Goal: Task Accomplishment & Management: Manage account settings

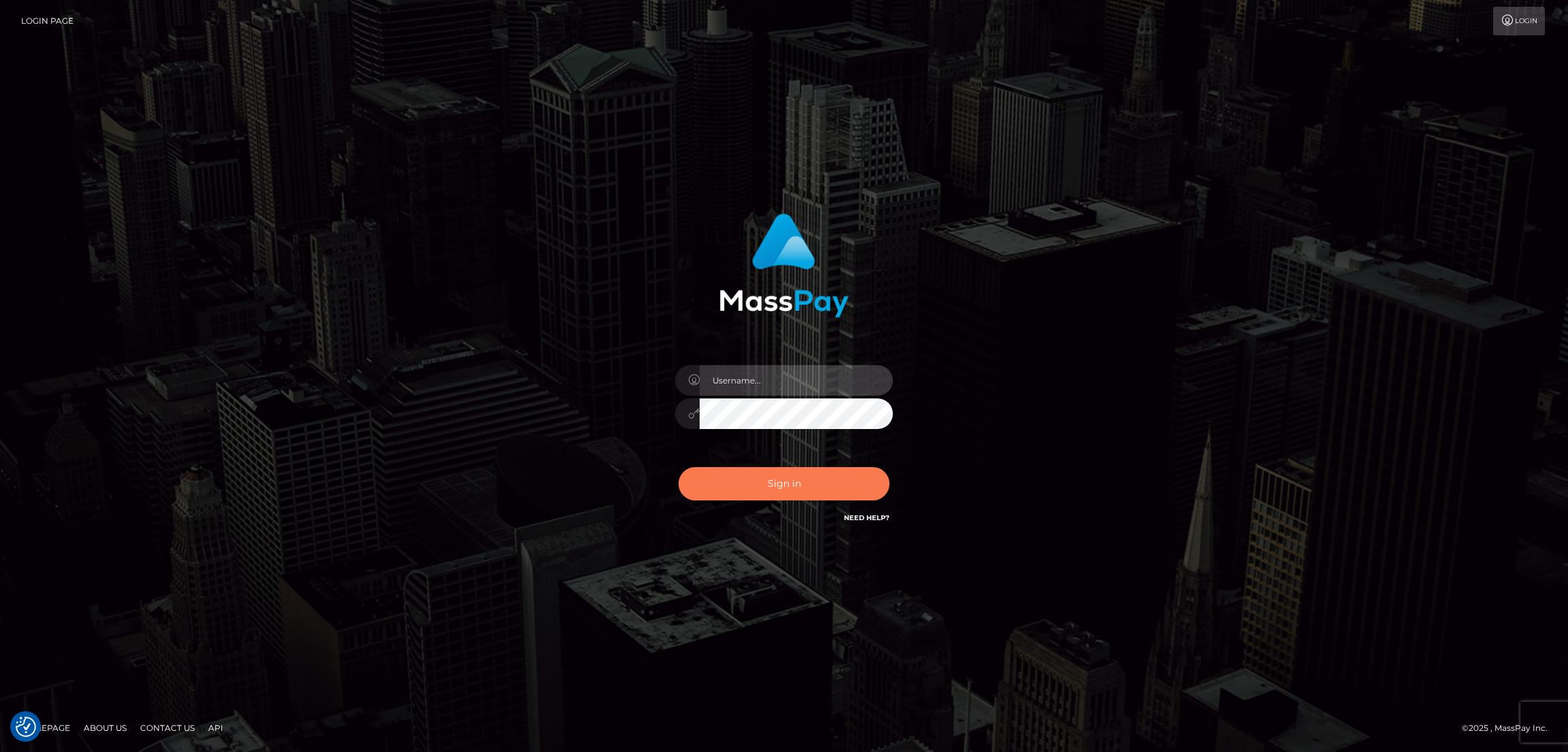
type input "by.es2"
click at [781, 483] on button "Sign in" at bounding box center [784, 484] width 211 height 34
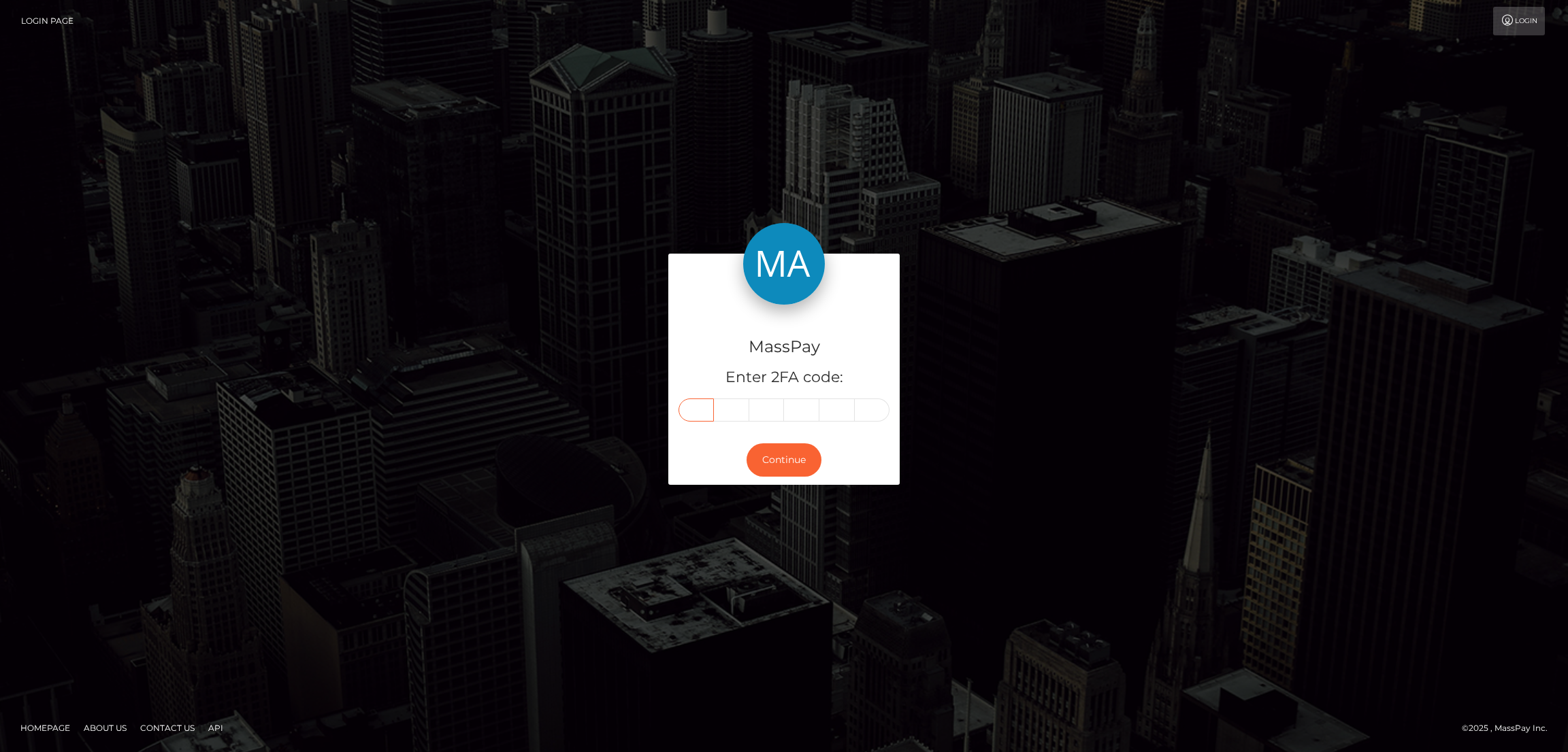
click at [709, 404] on input "text" at bounding box center [696, 410] width 35 height 23
paste input "5"
type input "5"
type input "2"
type input "1"
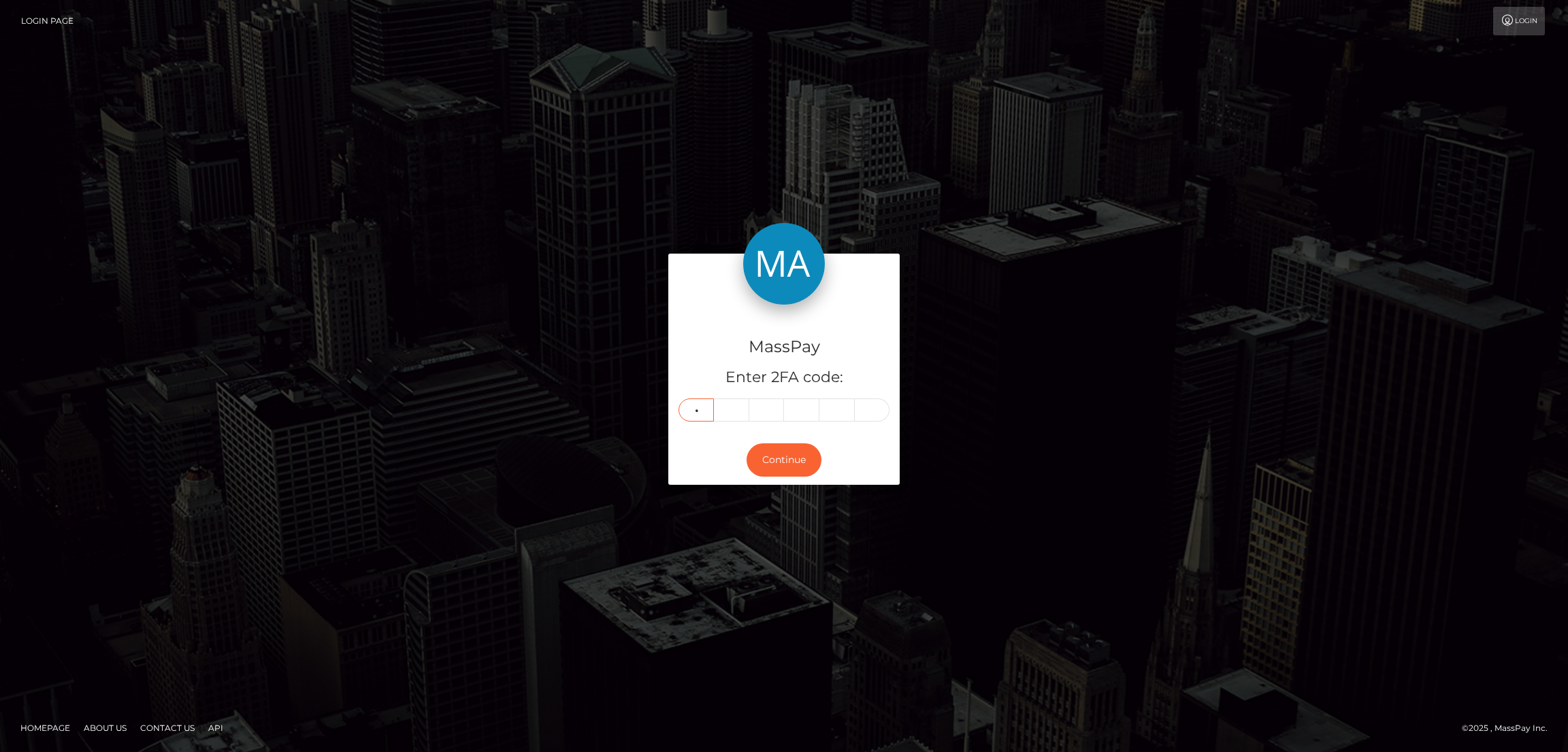
type input "1"
type input "7"
type input "8"
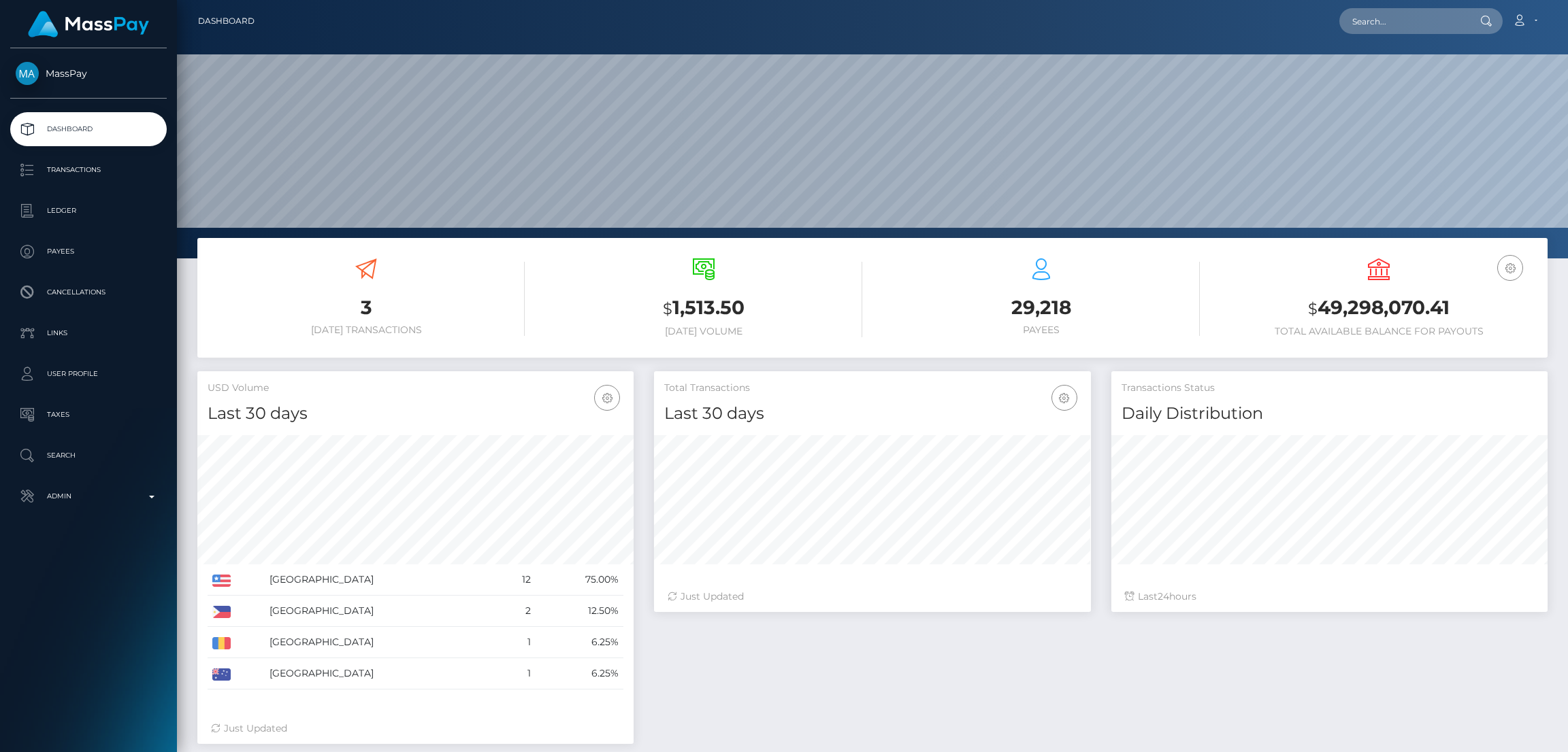
scroll to position [242, 436]
click at [1384, 23] on input "text" at bounding box center [1403, 21] width 128 height 25
click at [1395, 26] on input "text" at bounding box center [1403, 21] width 128 height 25
paste input "meredithwessman@gmail.com"
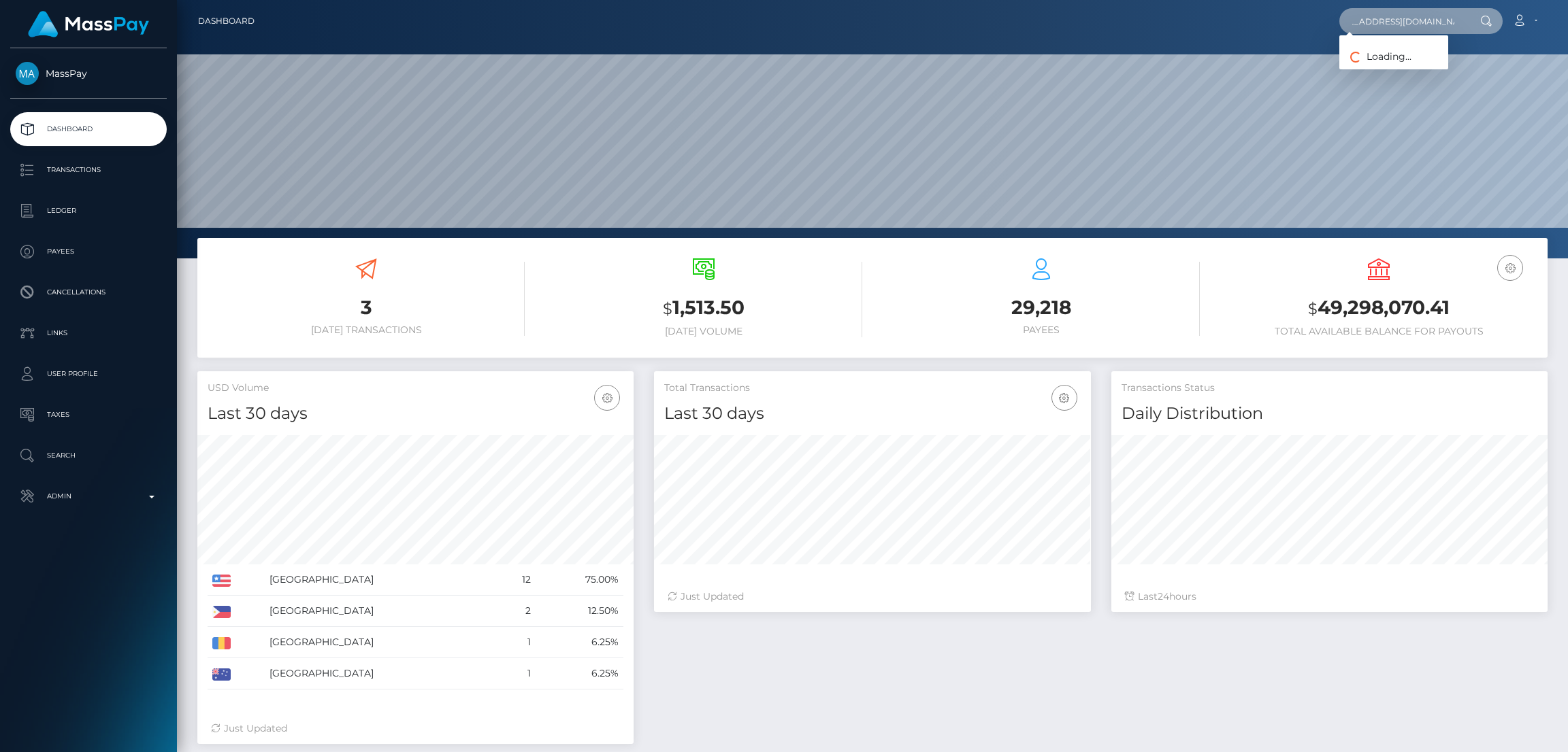
type input "meredithwessman@gmail.com"
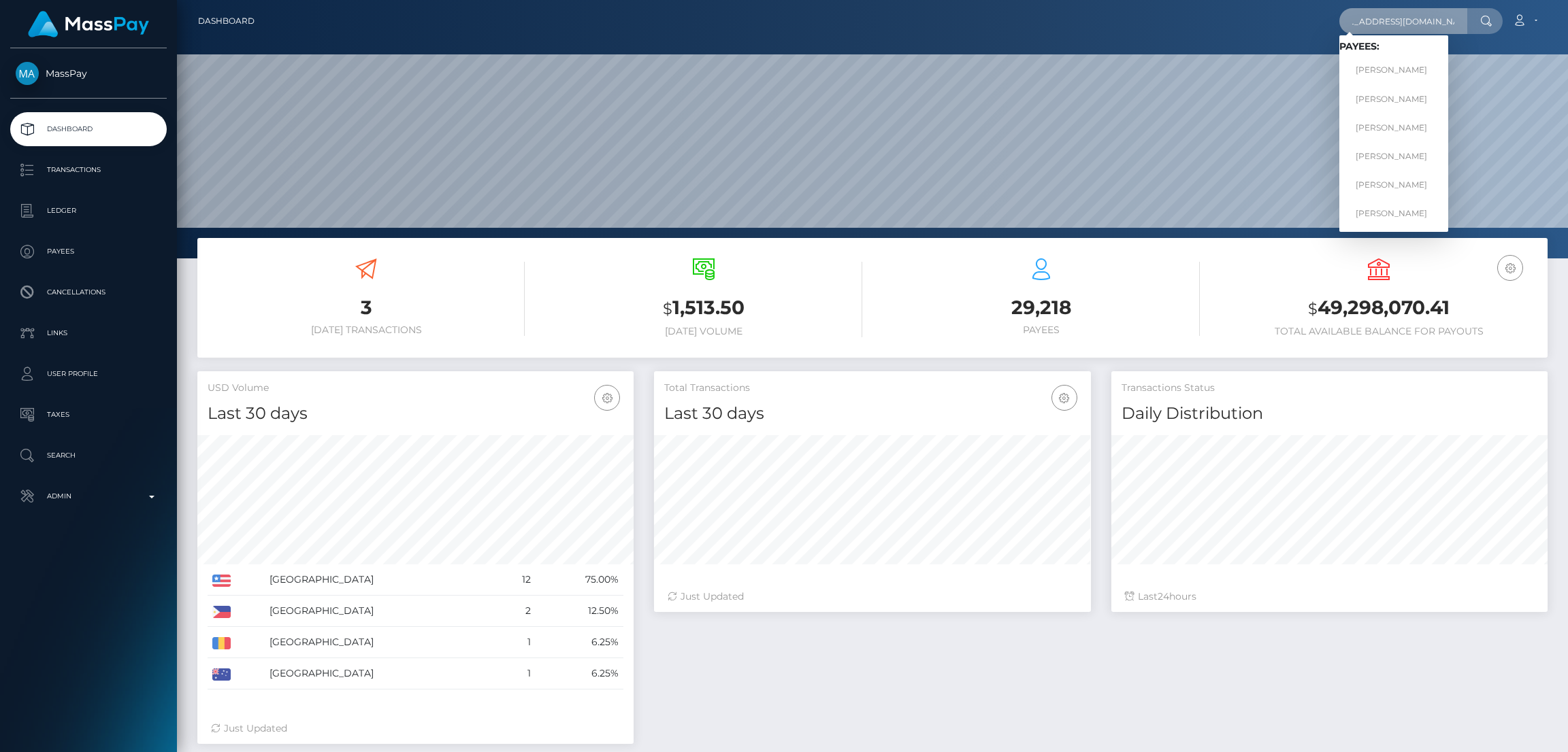
scroll to position [0, 0]
click at [1404, 69] on link "MEREDITH WESSMAN" at bounding box center [1394, 71] width 109 height 25
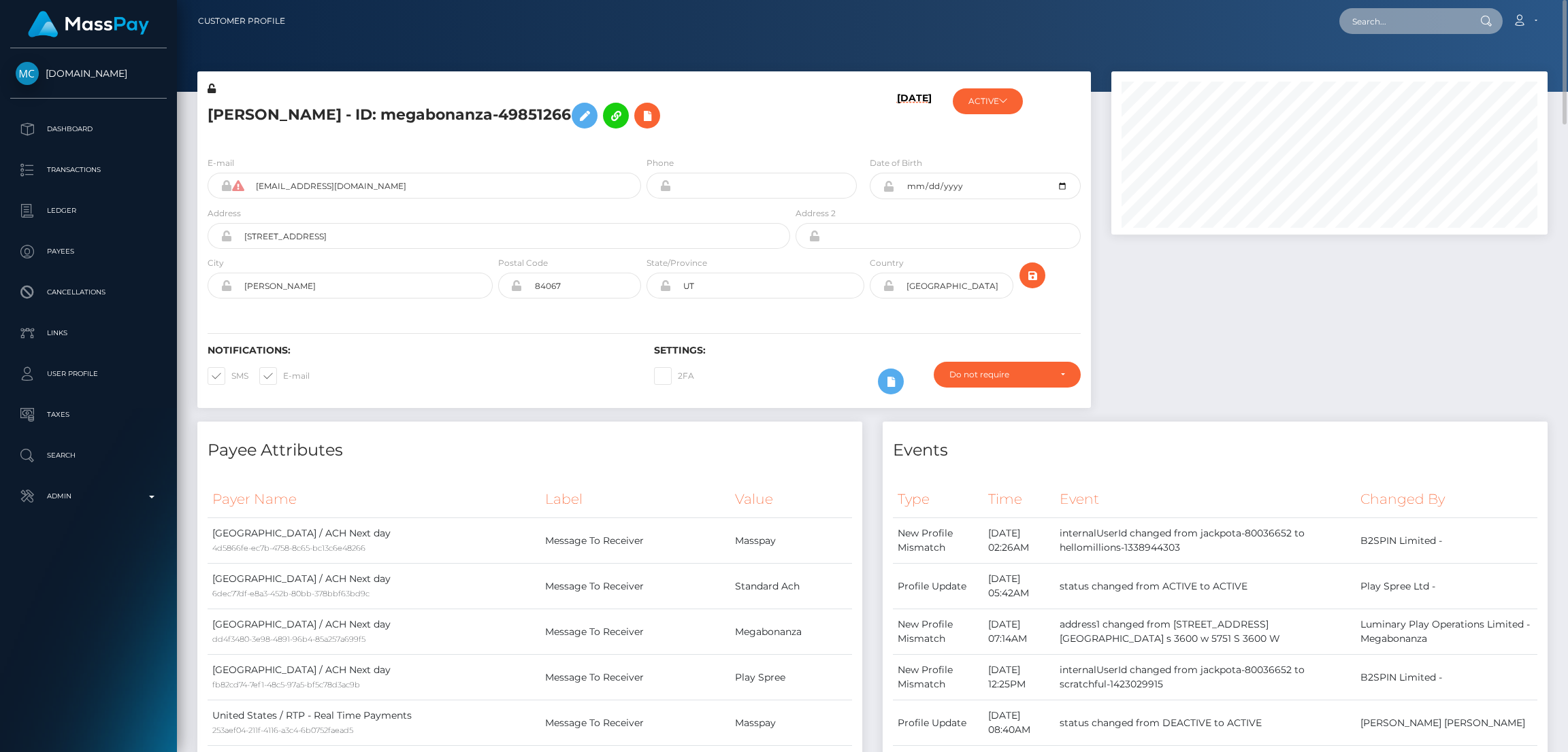
click at [1384, 20] on input "text" at bounding box center [1403, 21] width 128 height 25
paste input "sarakyra1212@gmail.com"
type input "sarakyra1212@gmail.com"
click at [1383, 64] on link "Cheryl Bennett" at bounding box center [1394, 71] width 109 height 25
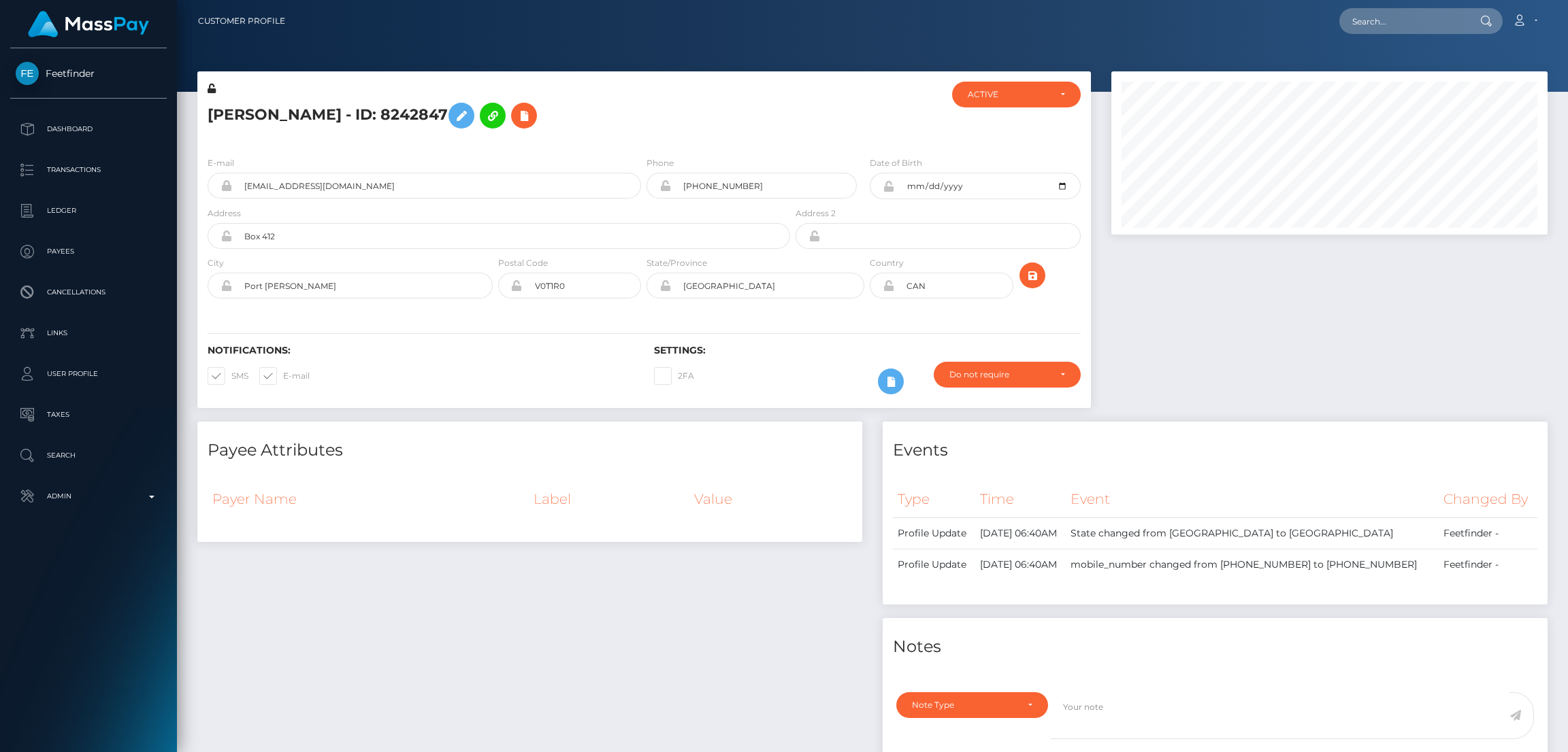
scroll to position [163, 436]
click at [453, 112] on icon at bounding box center [461, 115] width 16 height 17
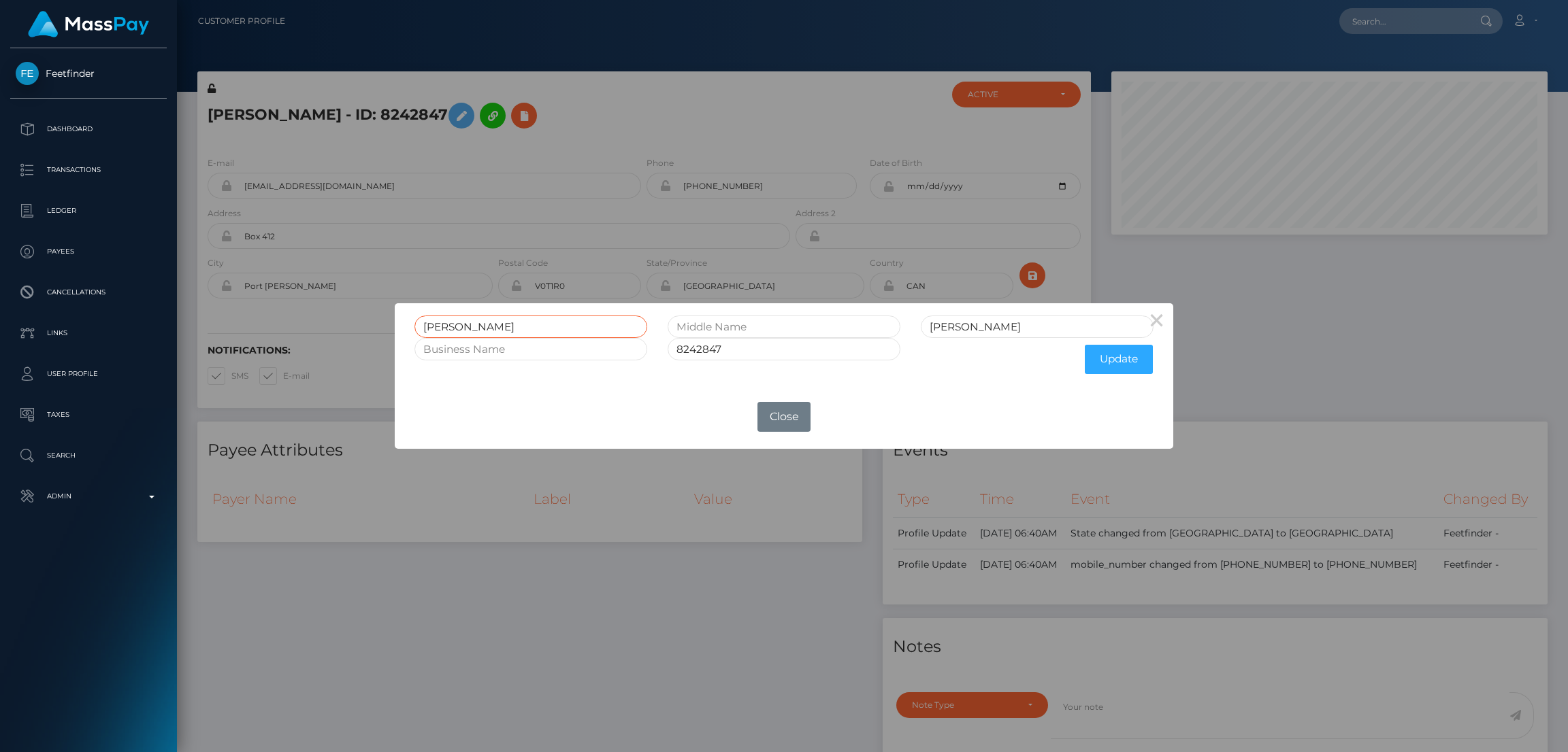
click at [449, 324] on input "Cheryl" at bounding box center [531, 327] width 233 height 23
click at [1152, 322] on button "×" at bounding box center [1156, 320] width 33 height 33
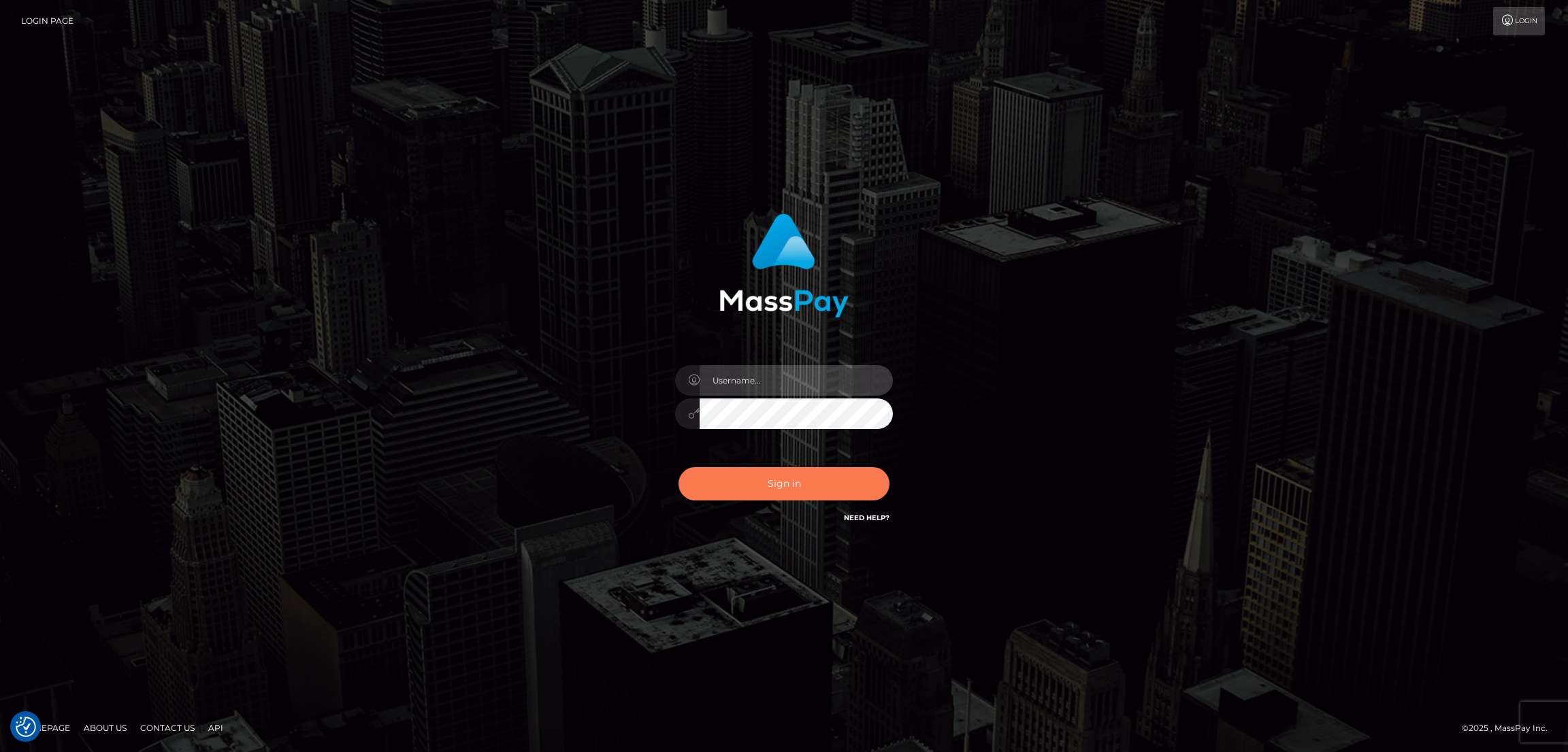
type input "by.es2"
click at [799, 483] on button "Sign in" at bounding box center [784, 484] width 211 height 34
type input "by.es2"
click at [799, 482] on button "Sign in" at bounding box center [784, 484] width 211 height 34
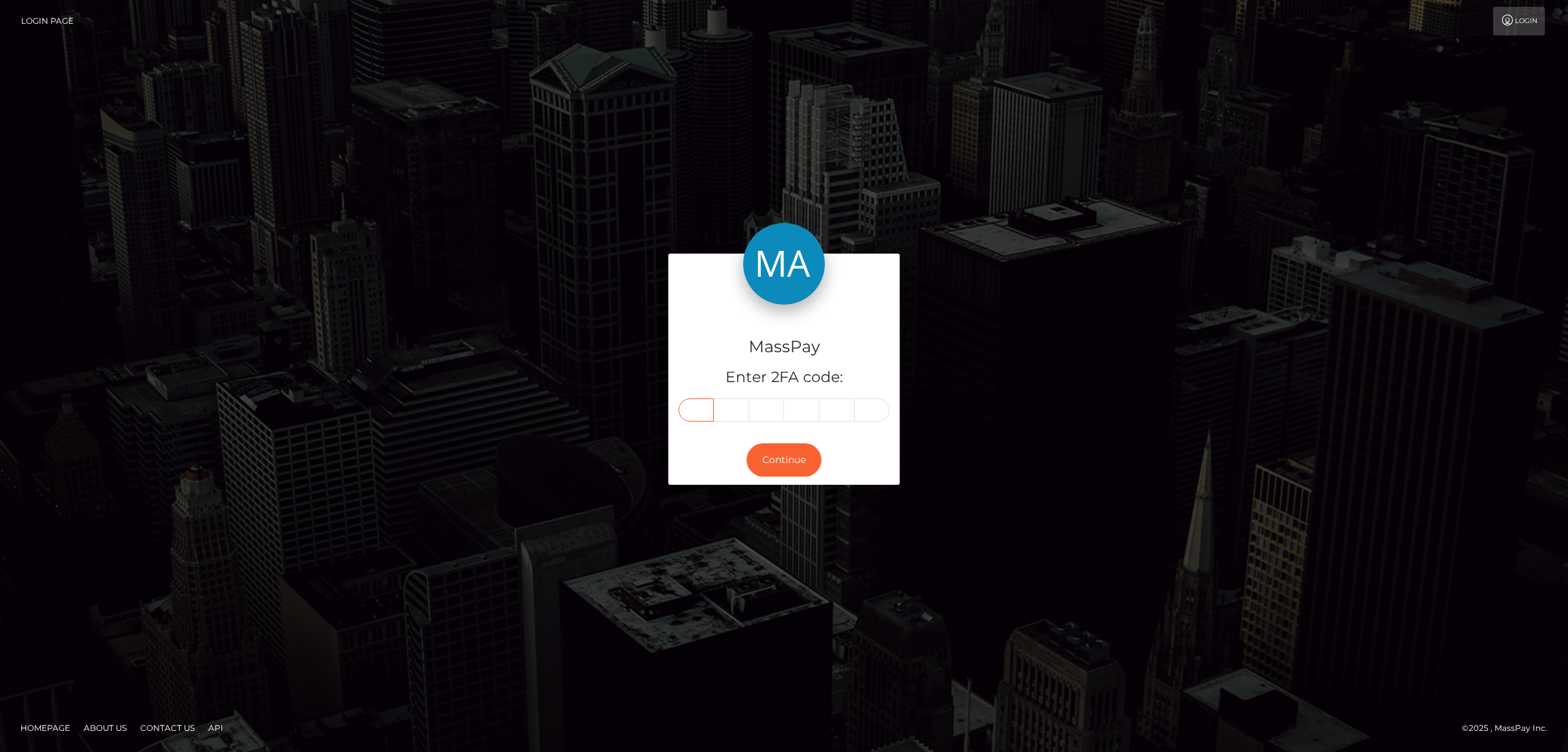
click at [693, 401] on input "text" at bounding box center [696, 410] width 35 height 23
paste input "7"
type input "7"
type input "8"
type input "6"
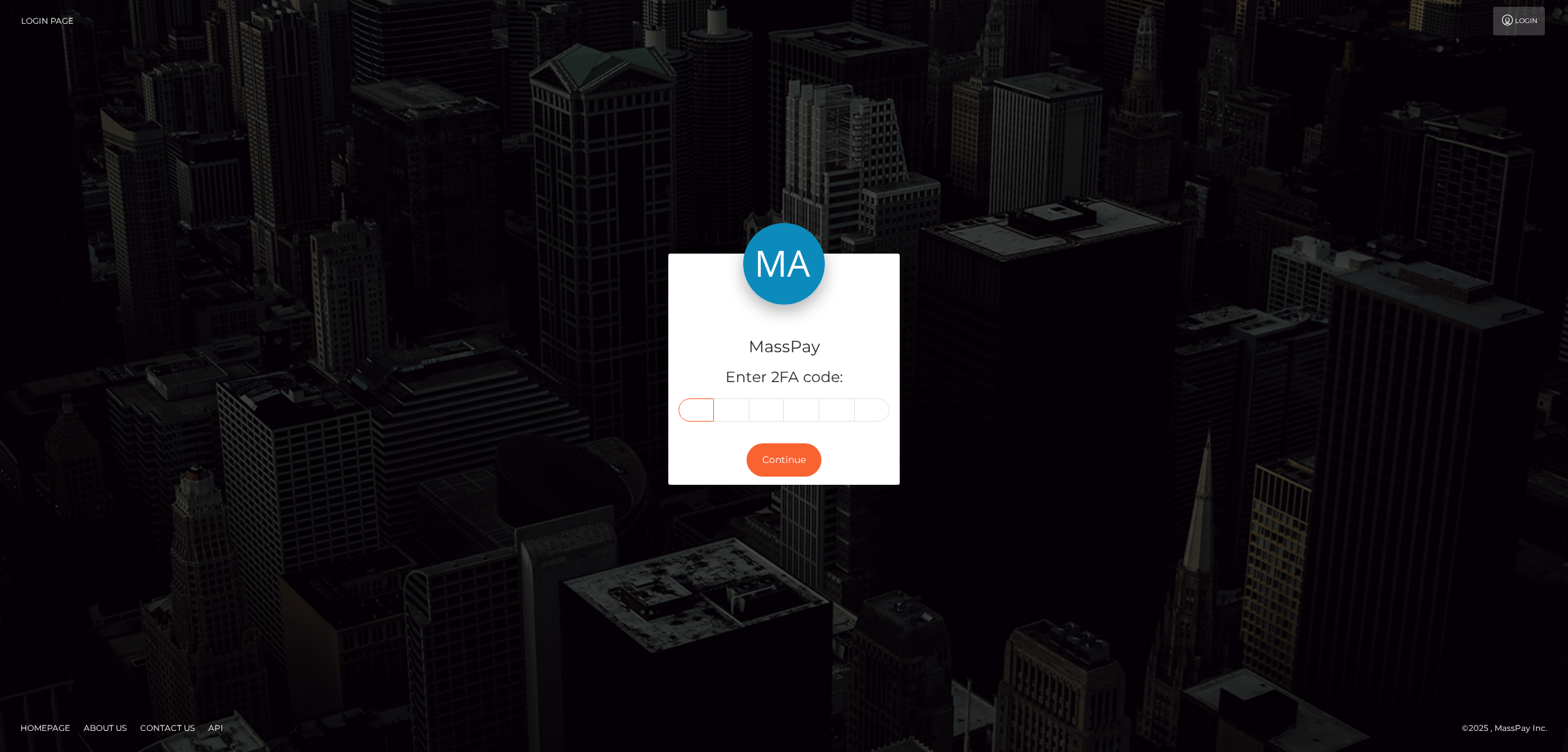
type input "6"
type input "7"
type input "8"
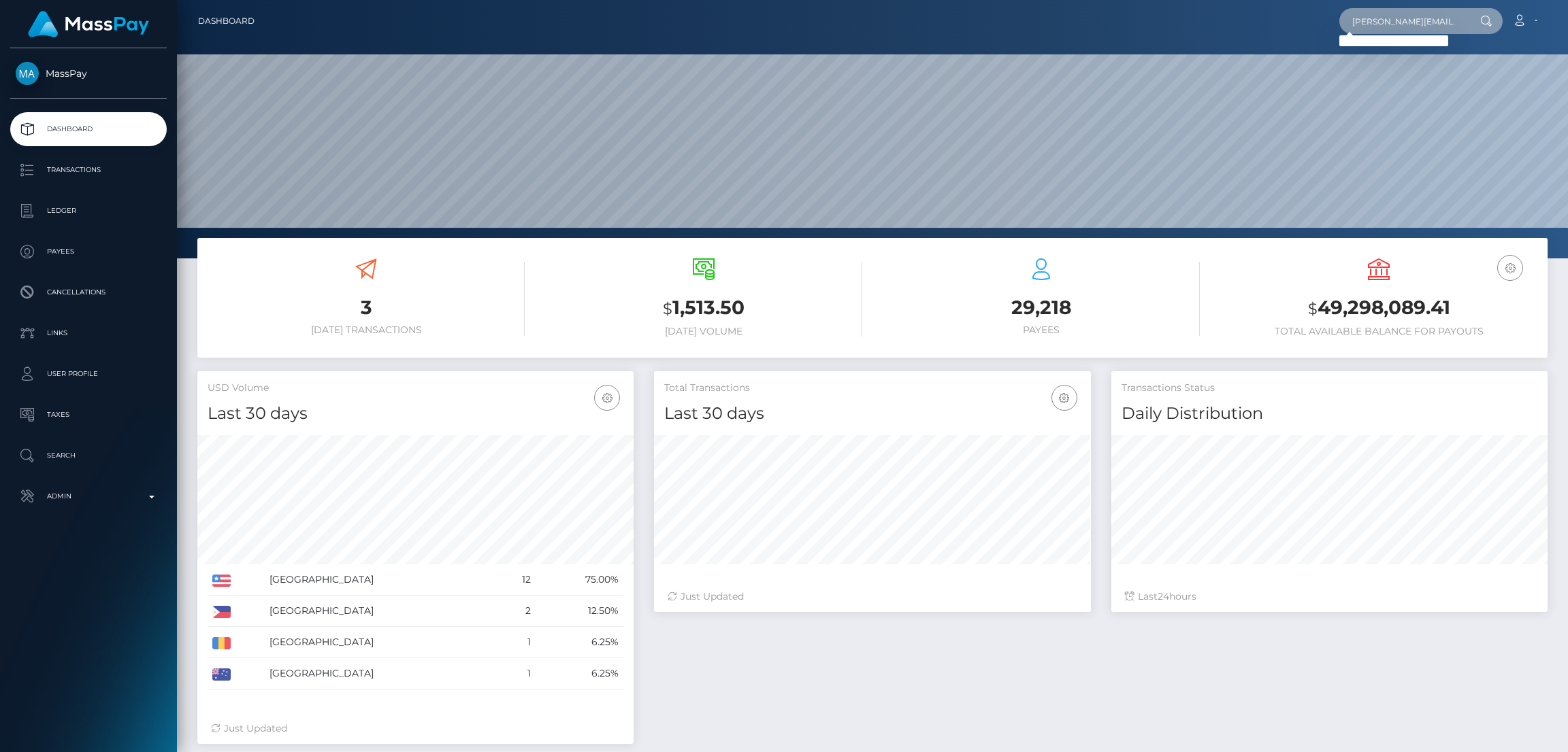
click at [1386, 14] on input "amanda.glenn.2812@gmail.com" at bounding box center [1403, 21] width 128 height 25
paste input "Pussgalorexxx"
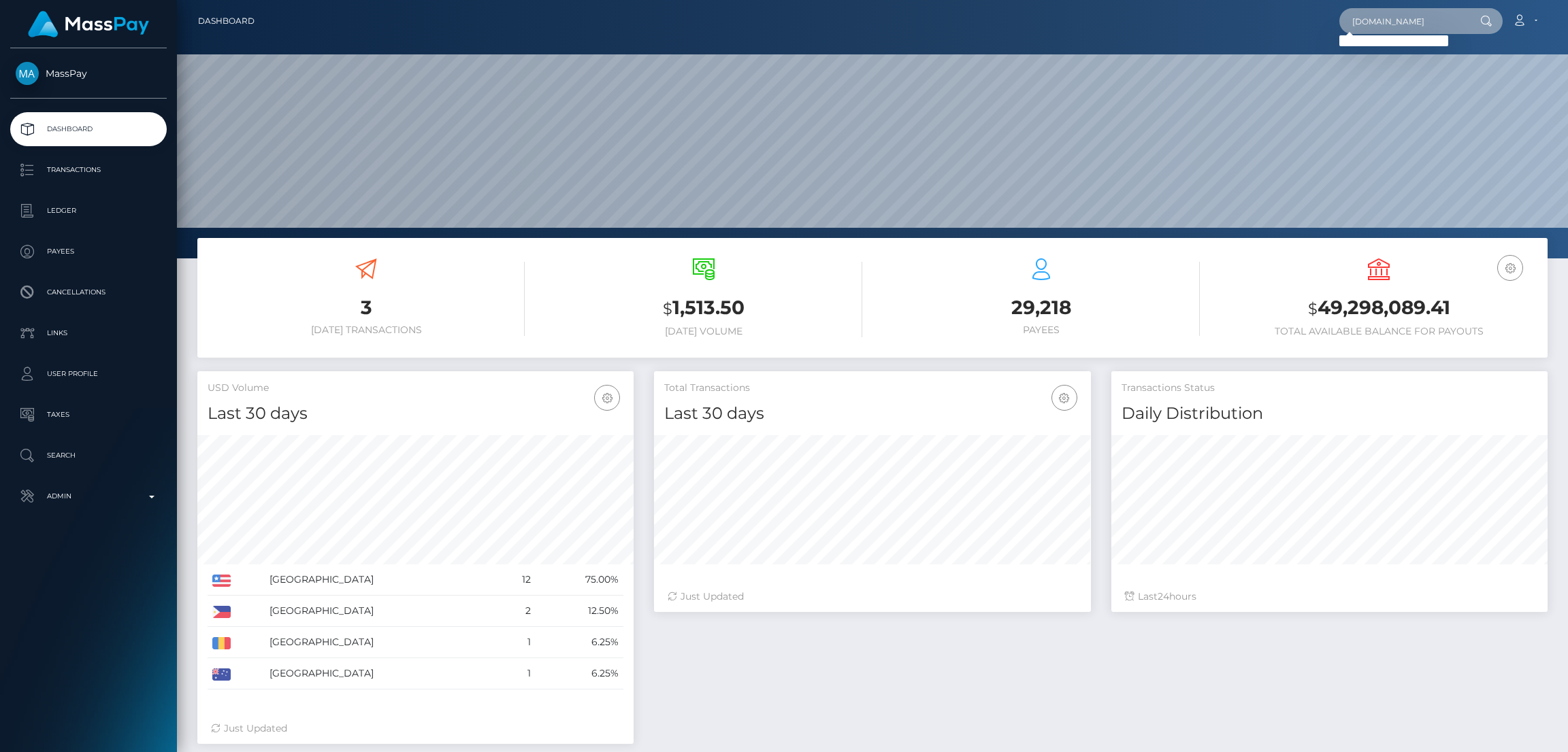
type input "Pussgalorexxxgmail.com"
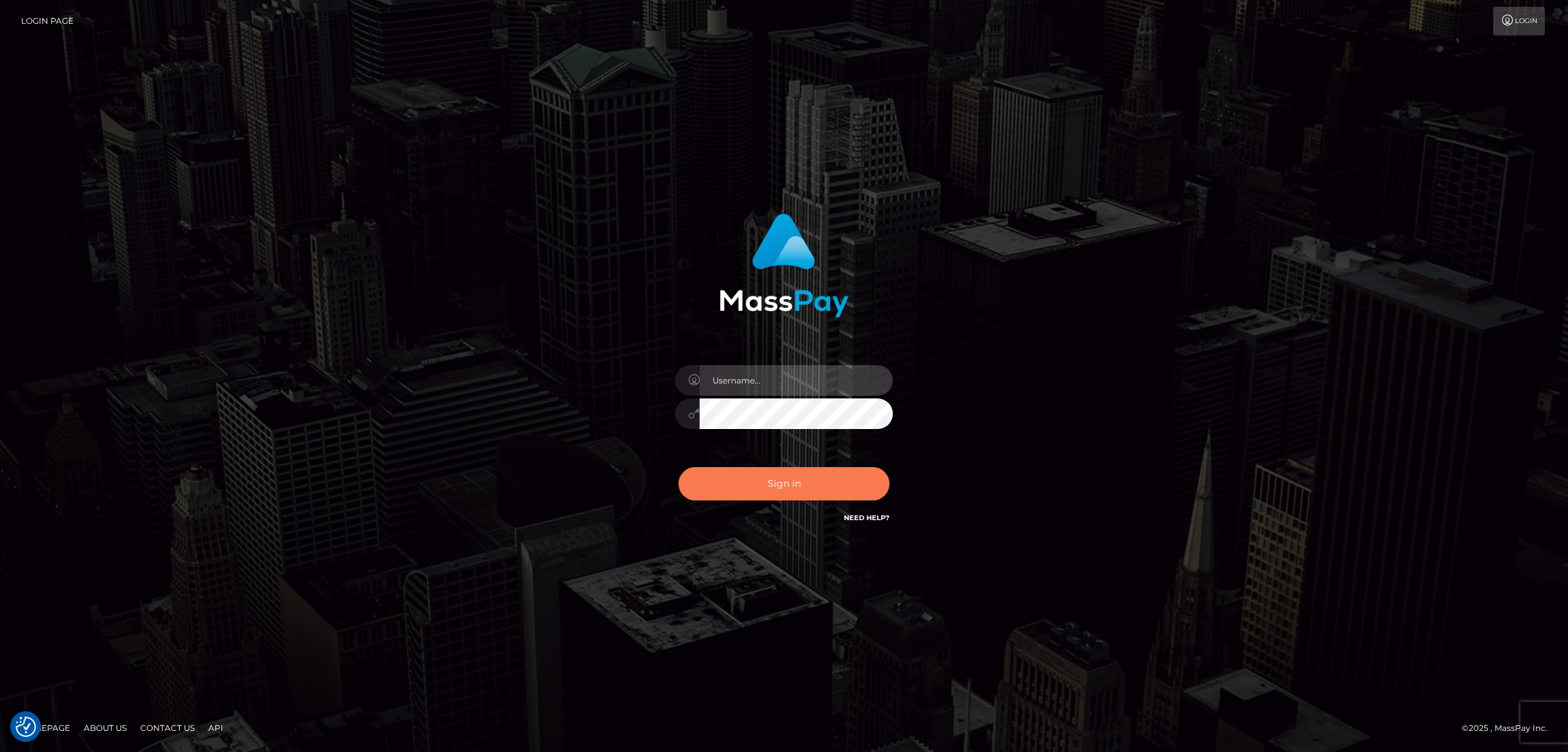
type input "by.es2"
click at [785, 483] on button "Sign in" at bounding box center [784, 484] width 211 height 34
type input "by.es2"
click at [758, 494] on button "Sign in" at bounding box center [784, 484] width 211 height 34
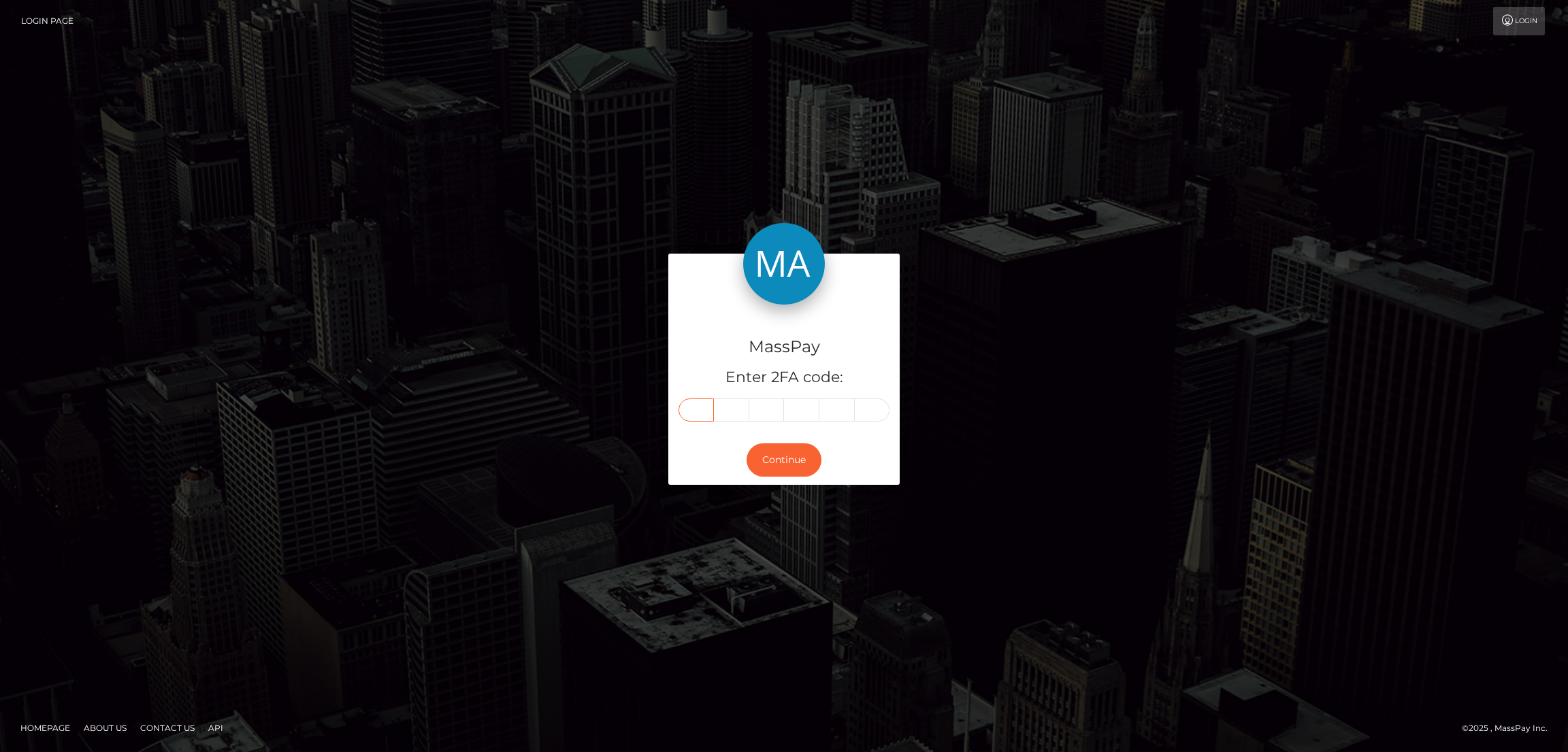
click at [706, 404] on input "text" at bounding box center [696, 410] width 35 height 23
paste input "4"
type input "4"
type input "2"
type input "1"
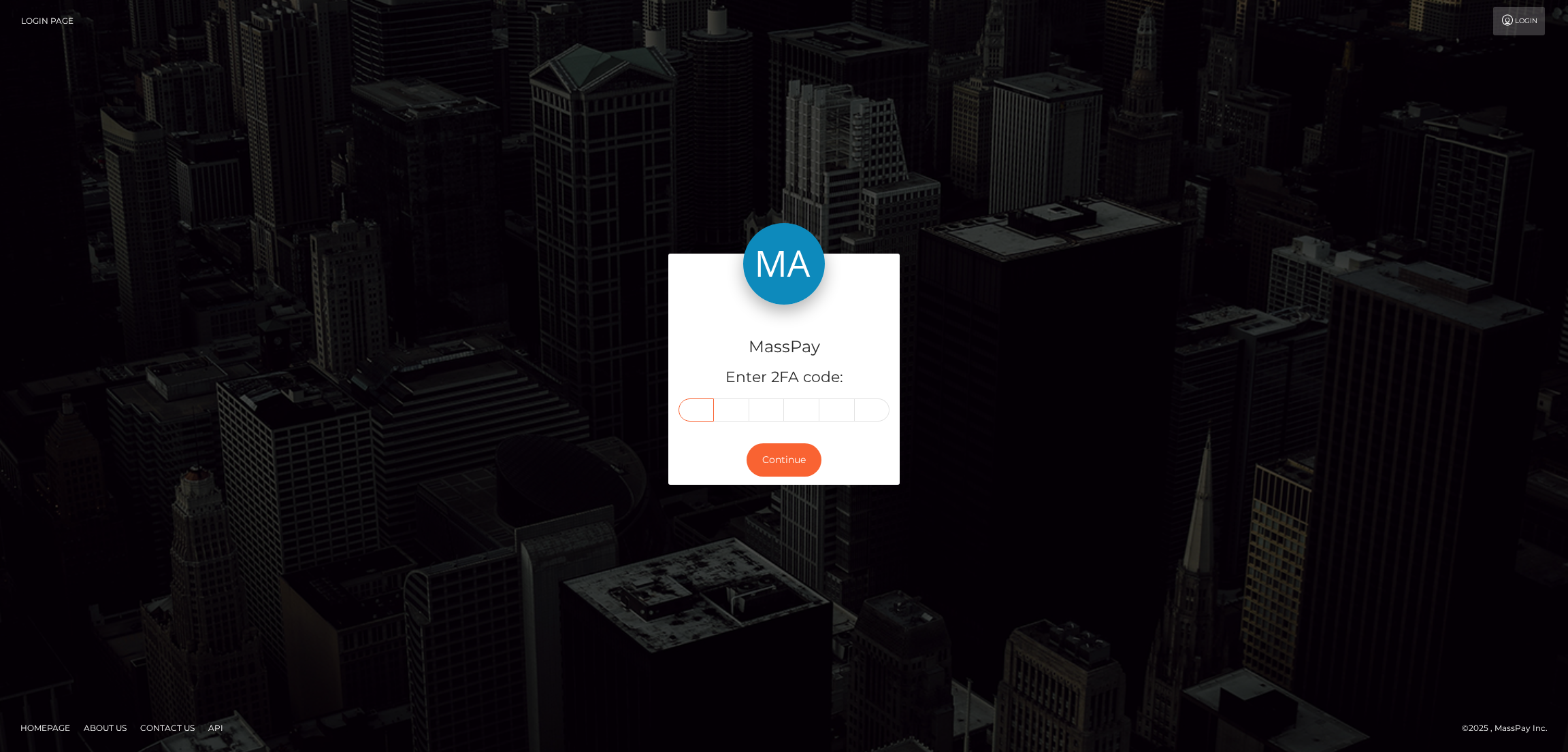
type input "7"
type input "3"
click at [788, 471] on button "Continue" at bounding box center [784, 460] width 74 height 34
click at [794, 459] on button "Continue" at bounding box center [784, 460] width 74 height 34
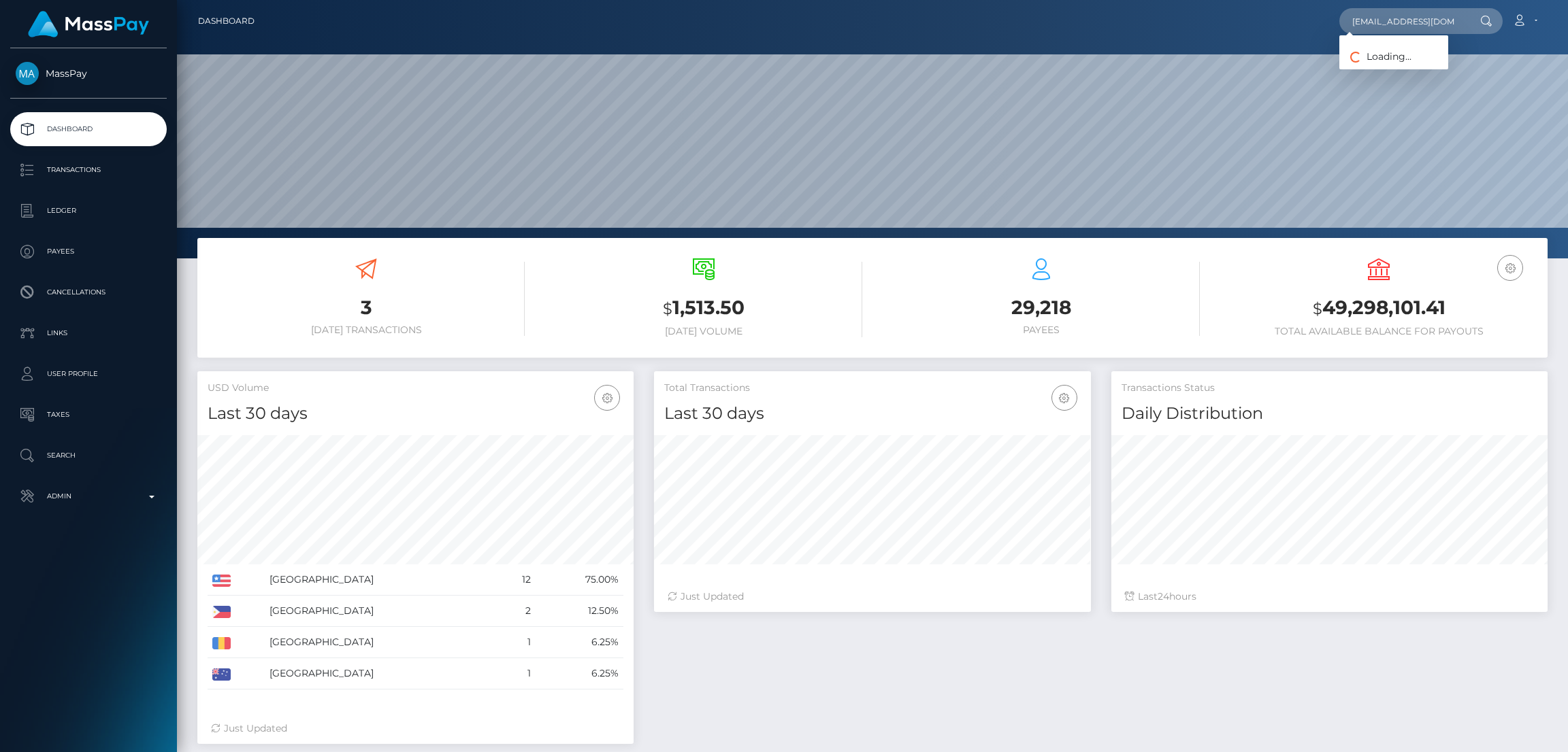
scroll to position [0, 9]
type input "PussGalorexxx@gmail.com"
click at [1382, 67] on link "Amanda Glenn" at bounding box center [1394, 71] width 109 height 25
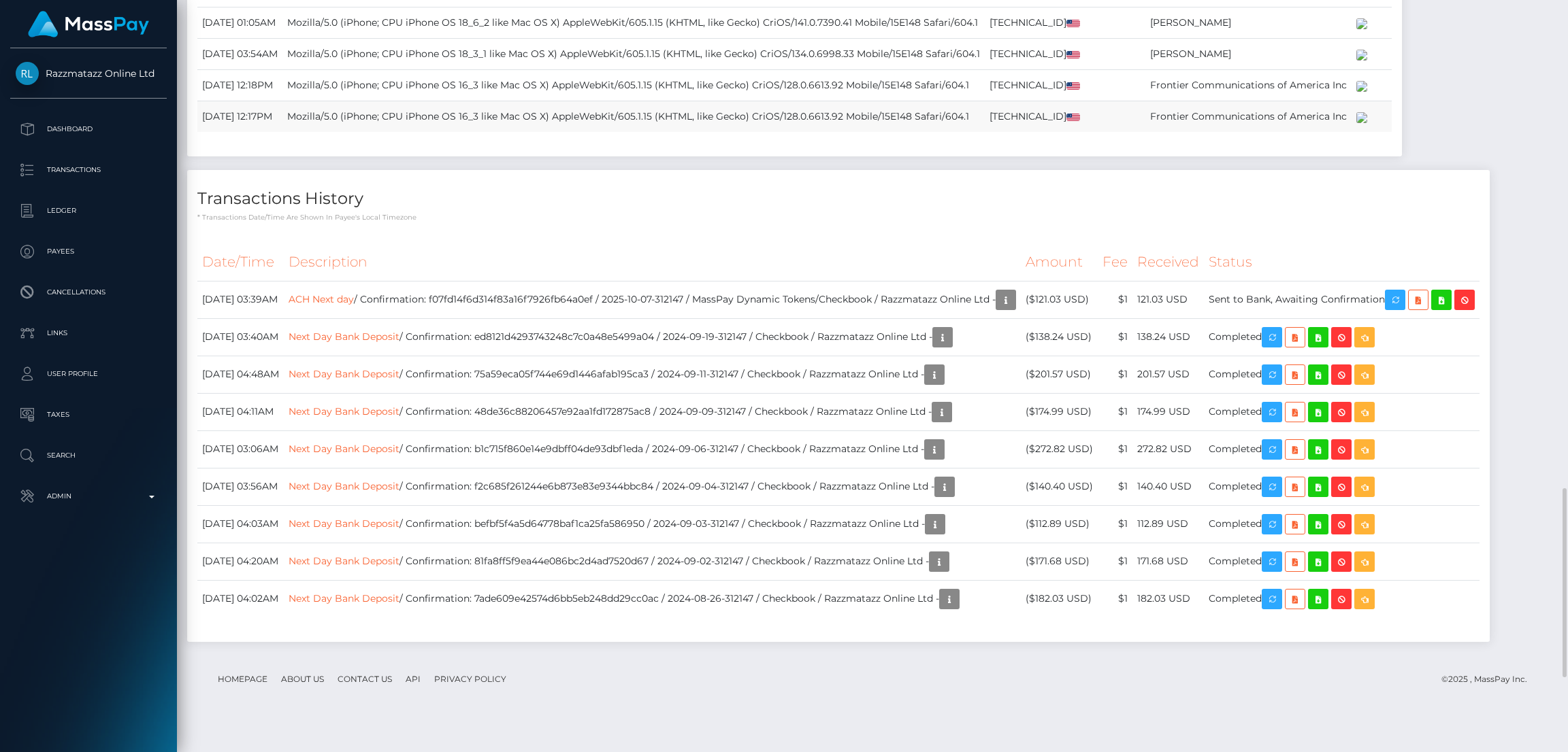
scroll to position [2235, 0]
